Goal: Information Seeking & Learning: Find specific fact

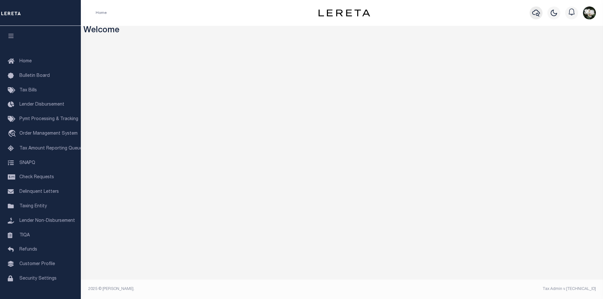
click at [535, 9] on button "button" at bounding box center [536, 12] width 13 height 13
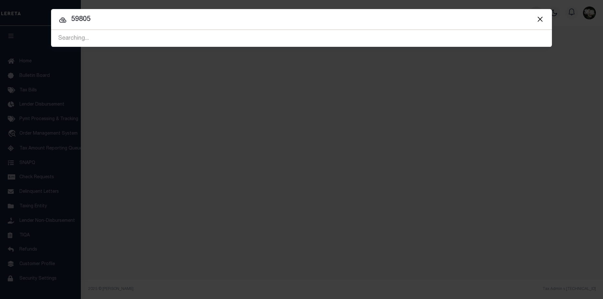
type input "59805"
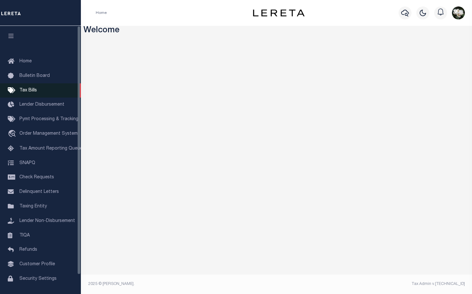
click at [34, 93] on span "Tax Bills" at bounding box center [27, 90] width 17 height 5
